Goal: Task Accomplishment & Management: Manage account settings

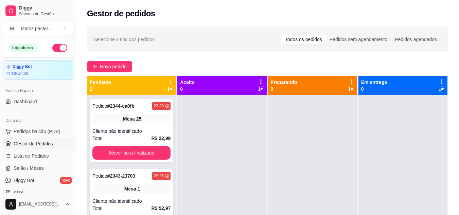
scroll to position [34, 0]
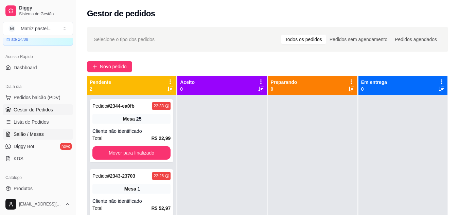
click at [30, 134] on span "Salão / Mesas" at bounding box center [29, 134] width 30 height 7
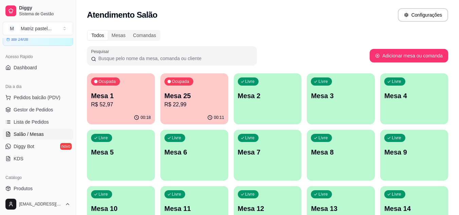
click at [124, 109] on div "Ocupada Mesa 1 R$ 52,97" at bounding box center [121, 92] width 68 height 38
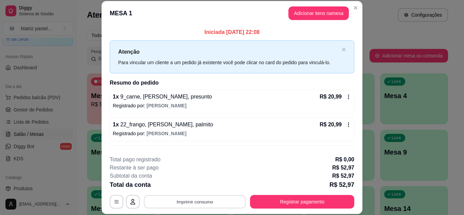
click at [203, 204] on button "Imprimir consumo" at bounding box center [195, 201] width 102 height 13
click at [206, 183] on button "IMPRESSORA" at bounding box center [194, 186] width 49 height 11
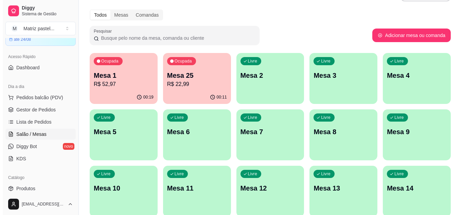
scroll to position [34, 0]
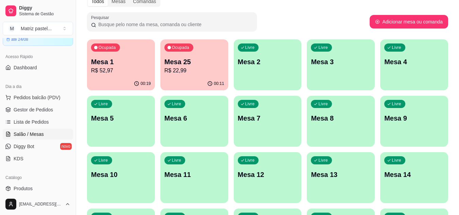
click at [200, 78] on div "00:11" at bounding box center [194, 83] width 68 height 13
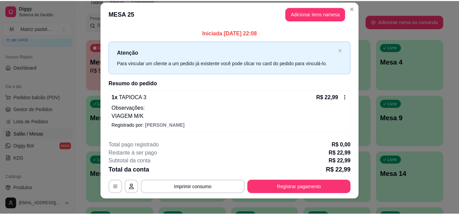
scroll to position [13, 0]
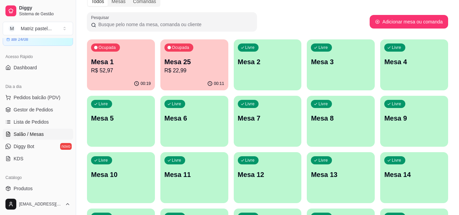
click at [112, 68] on p "R$ 52,97" at bounding box center [121, 71] width 60 height 8
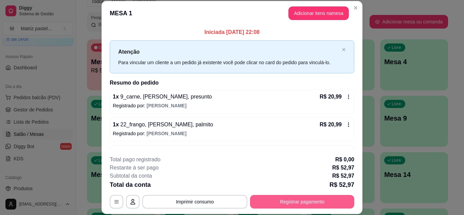
click at [286, 199] on button "Registrar pagamento" at bounding box center [302, 202] width 104 height 14
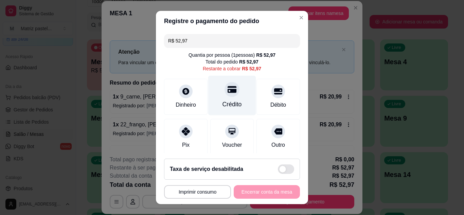
click at [233, 103] on div "Crédito" at bounding box center [232, 104] width 19 height 9
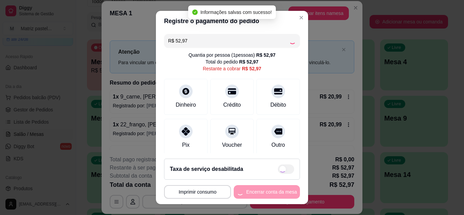
type input "R$ 0,00"
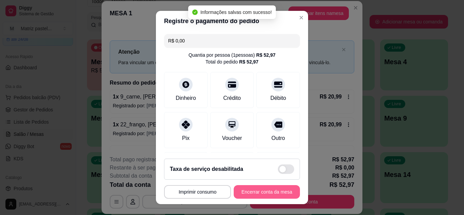
click at [264, 194] on button "Encerrar conta da mesa" at bounding box center [267, 192] width 66 height 14
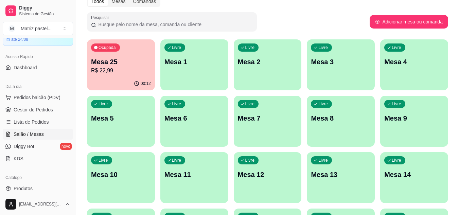
click at [112, 79] on div "00:12" at bounding box center [121, 83] width 68 height 13
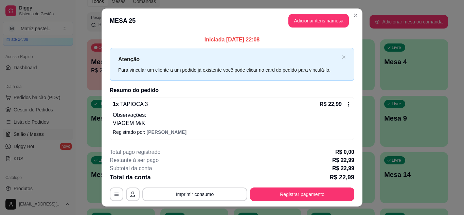
click at [322, 203] on footer "**********" at bounding box center [232, 175] width 261 height 64
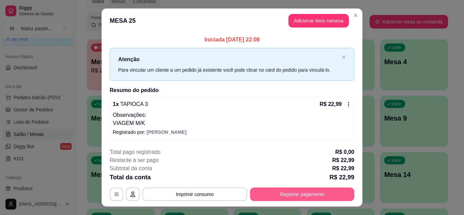
click at [316, 193] on button "Registrar pagamento" at bounding box center [302, 195] width 104 height 14
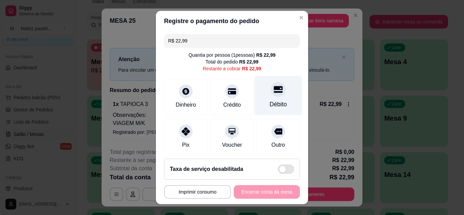
click at [275, 103] on div "Débito" at bounding box center [278, 104] width 17 height 9
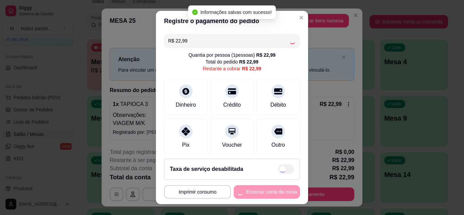
type input "R$ 0,00"
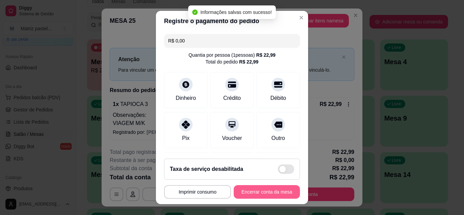
click at [270, 193] on button "Encerrar conta da mesa" at bounding box center [267, 192] width 66 height 14
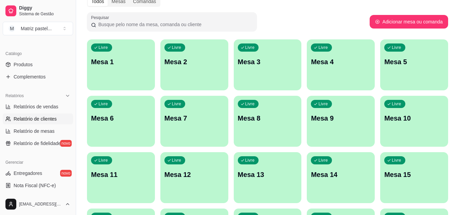
scroll to position [170, 0]
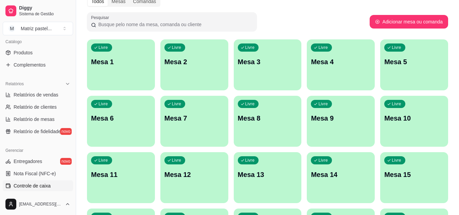
click at [16, 181] on link "Controle de caixa" at bounding box center [38, 186] width 70 height 11
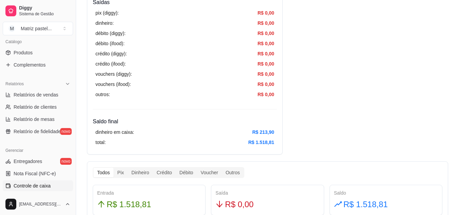
scroll to position [272, 0]
